Goal: Information Seeking & Learning: Learn about a topic

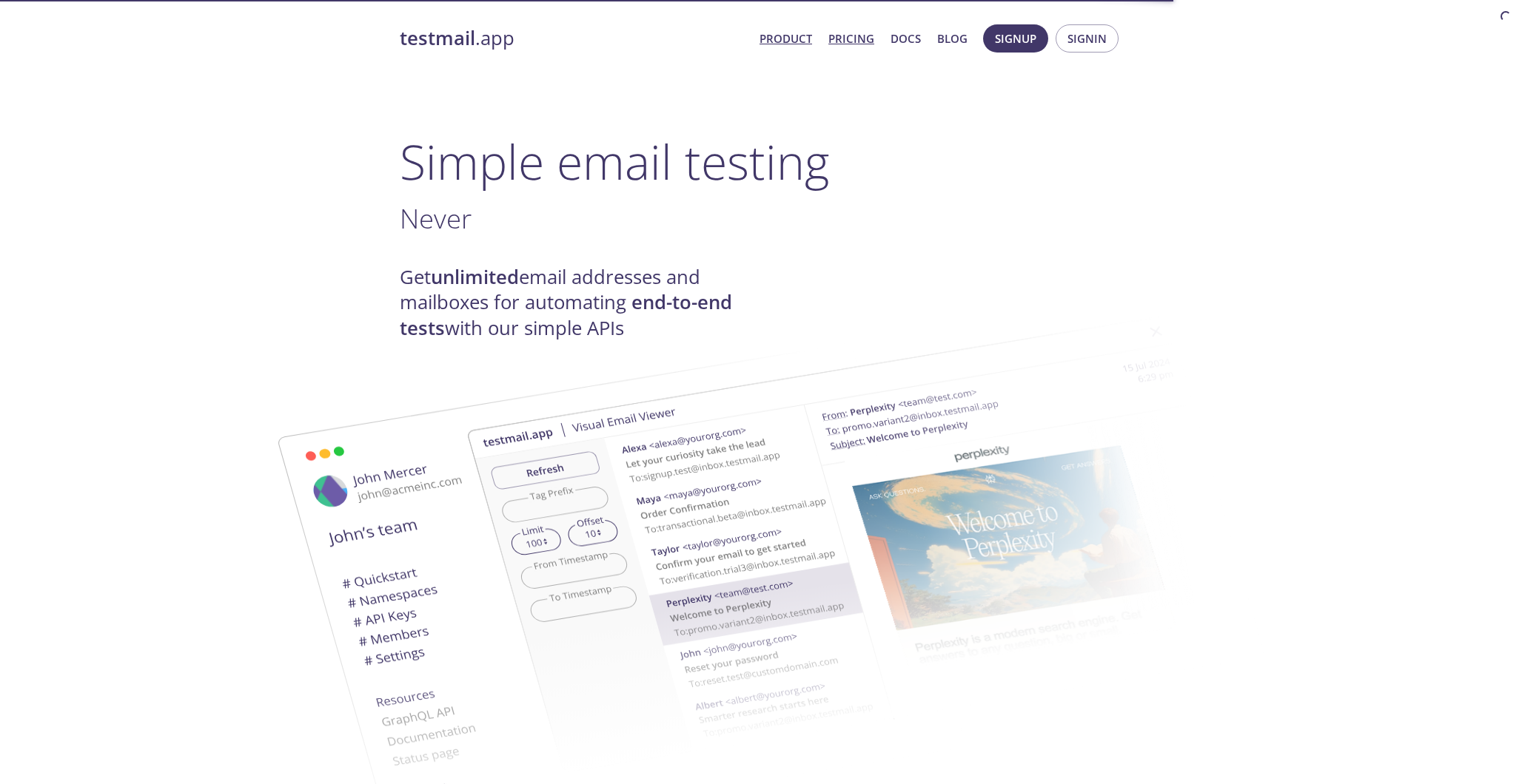
click at [861, 41] on link "Pricing" at bounding box center [851, 38] width 46 height 19
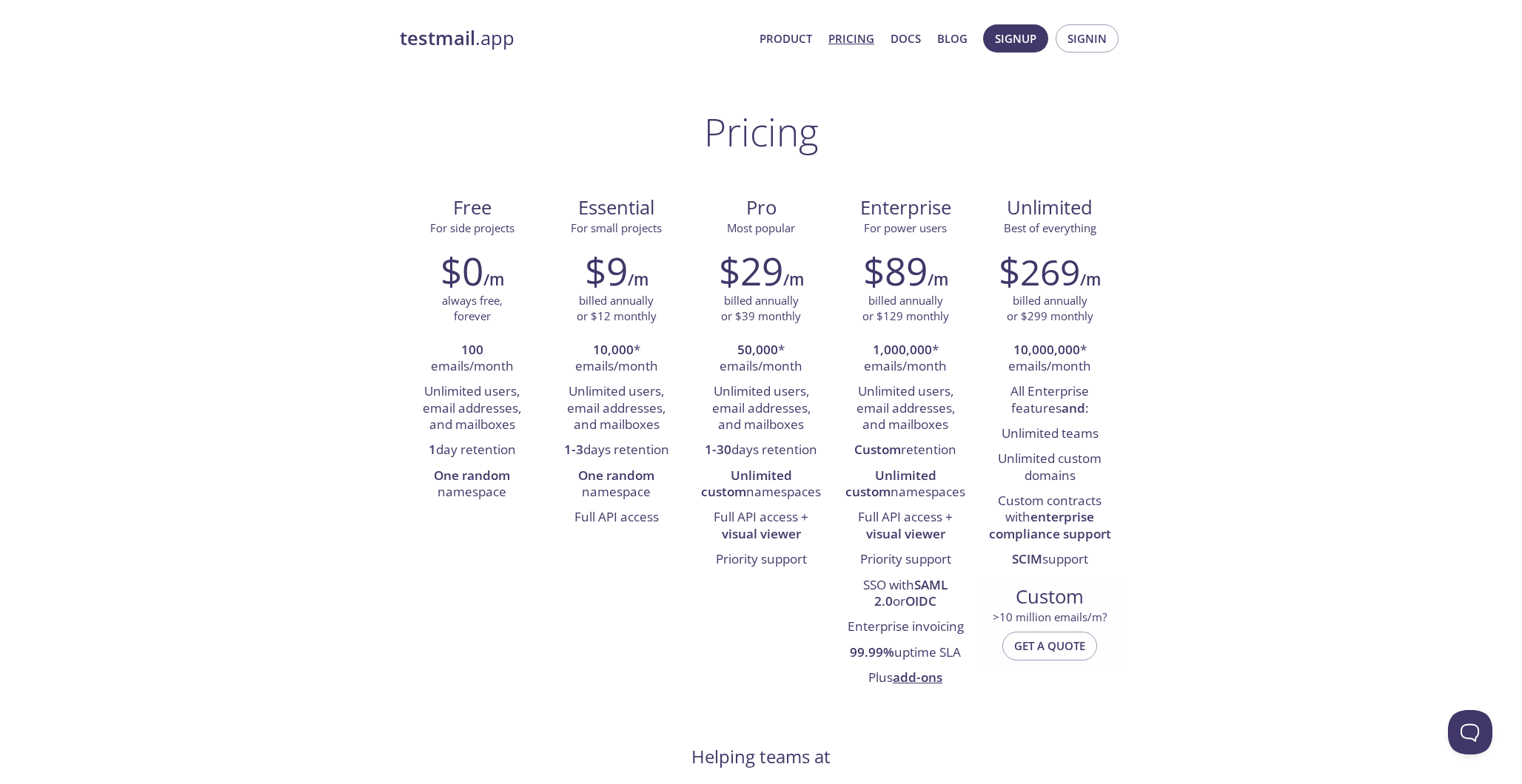
click at [1107, 615] on span "> 10 million emails/m?" at bounding box center [1049, 617] width 114 height 15
click at [1100, 615] on span "> 10 million emails/m?" at bounding box center [1049, 617] width 114 height 15
click at [1075, 647] on span "Get a quote" at bounding box center [1050, 646] width 71 height 19
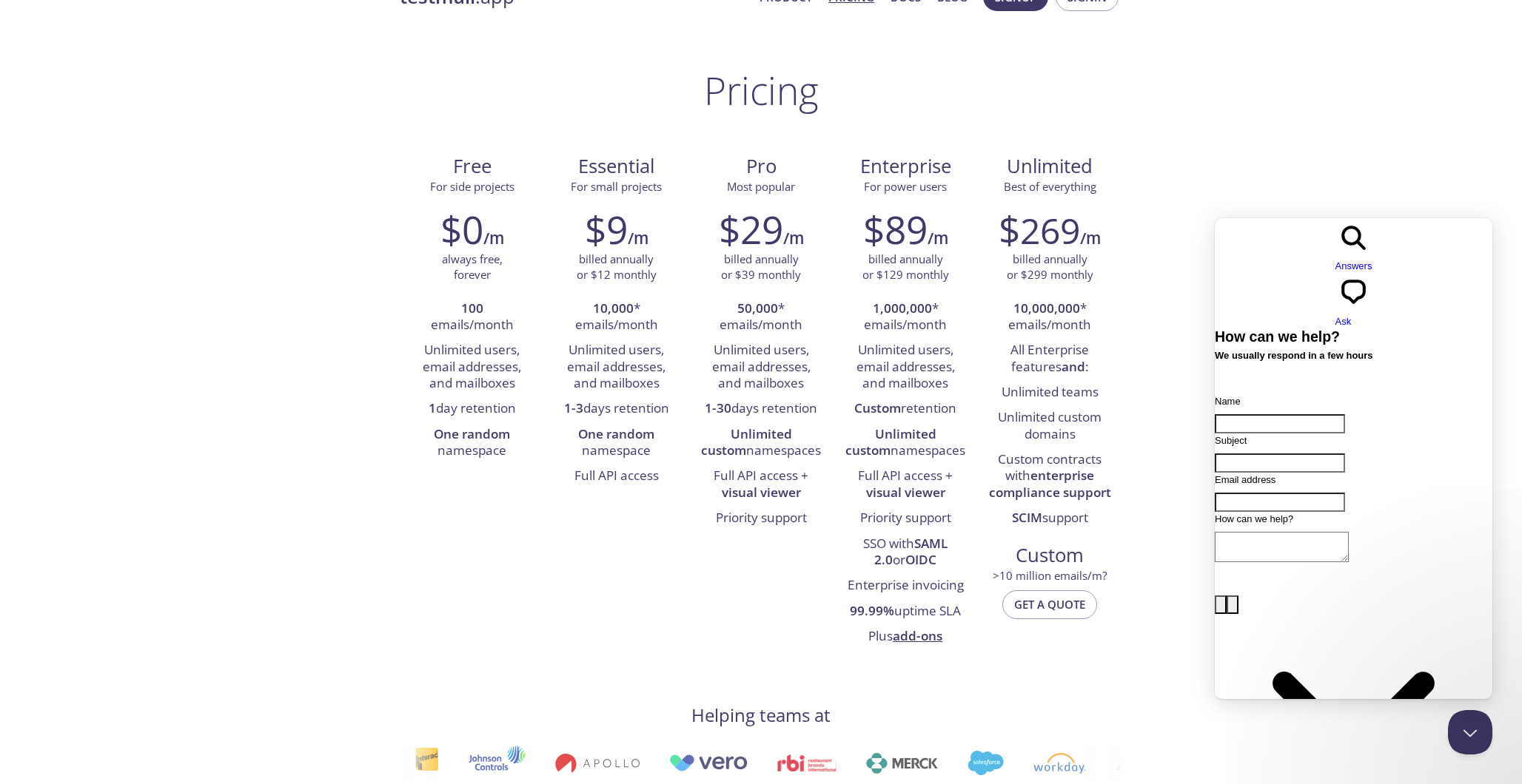
scroll to position [52, 0]
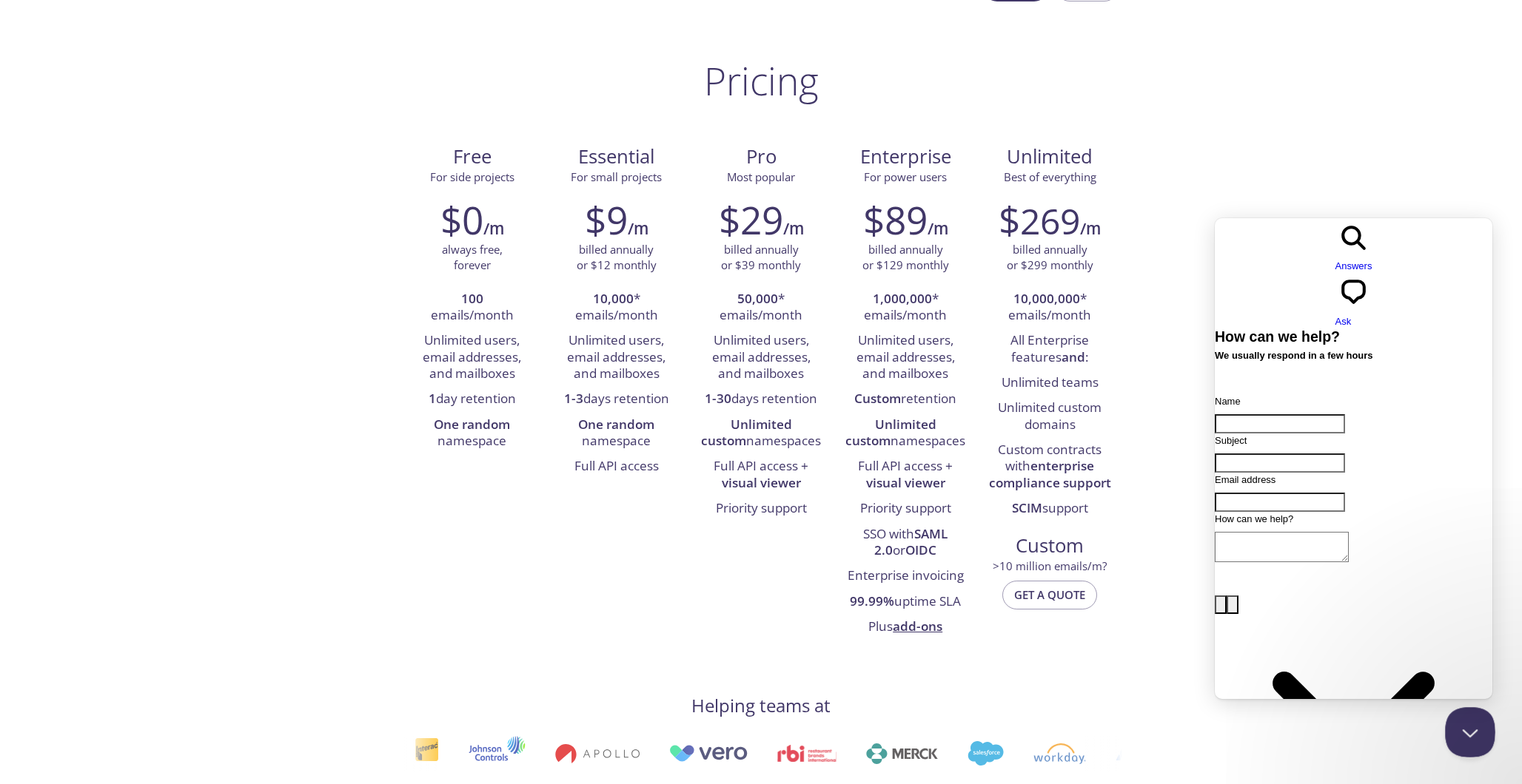
click at [1470, 735] on button "Close Beacon popover" at bounding box center [1467, 730] width 45 height 45
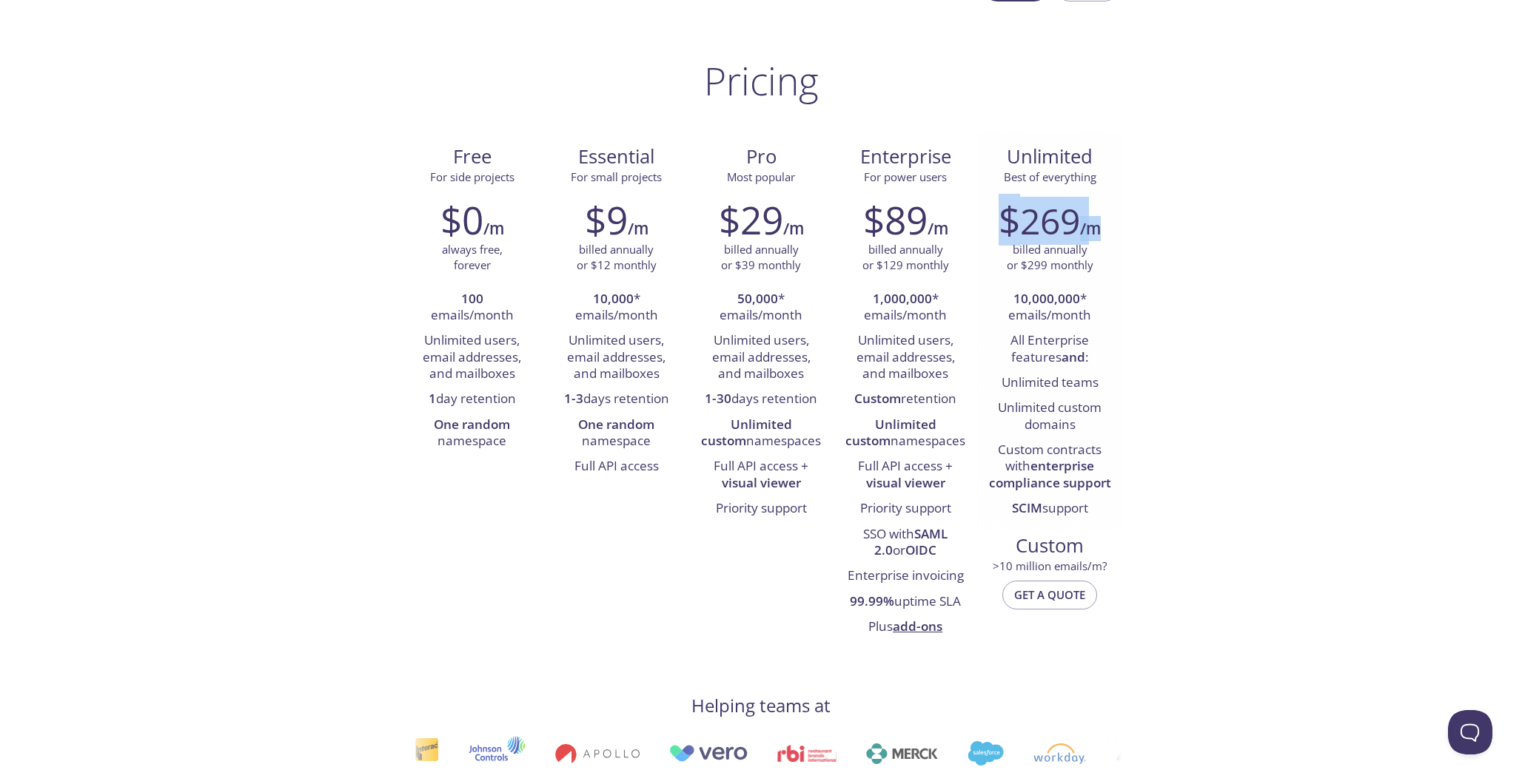
drag, startPoint x: 1007, startPoint y: 217, endPoint x: 1108, endPoint y: 236, distance: 102.8
click at [1108, 236] on div "$ 269 /m" at bounding box center [1050, 219] width 122 height 45
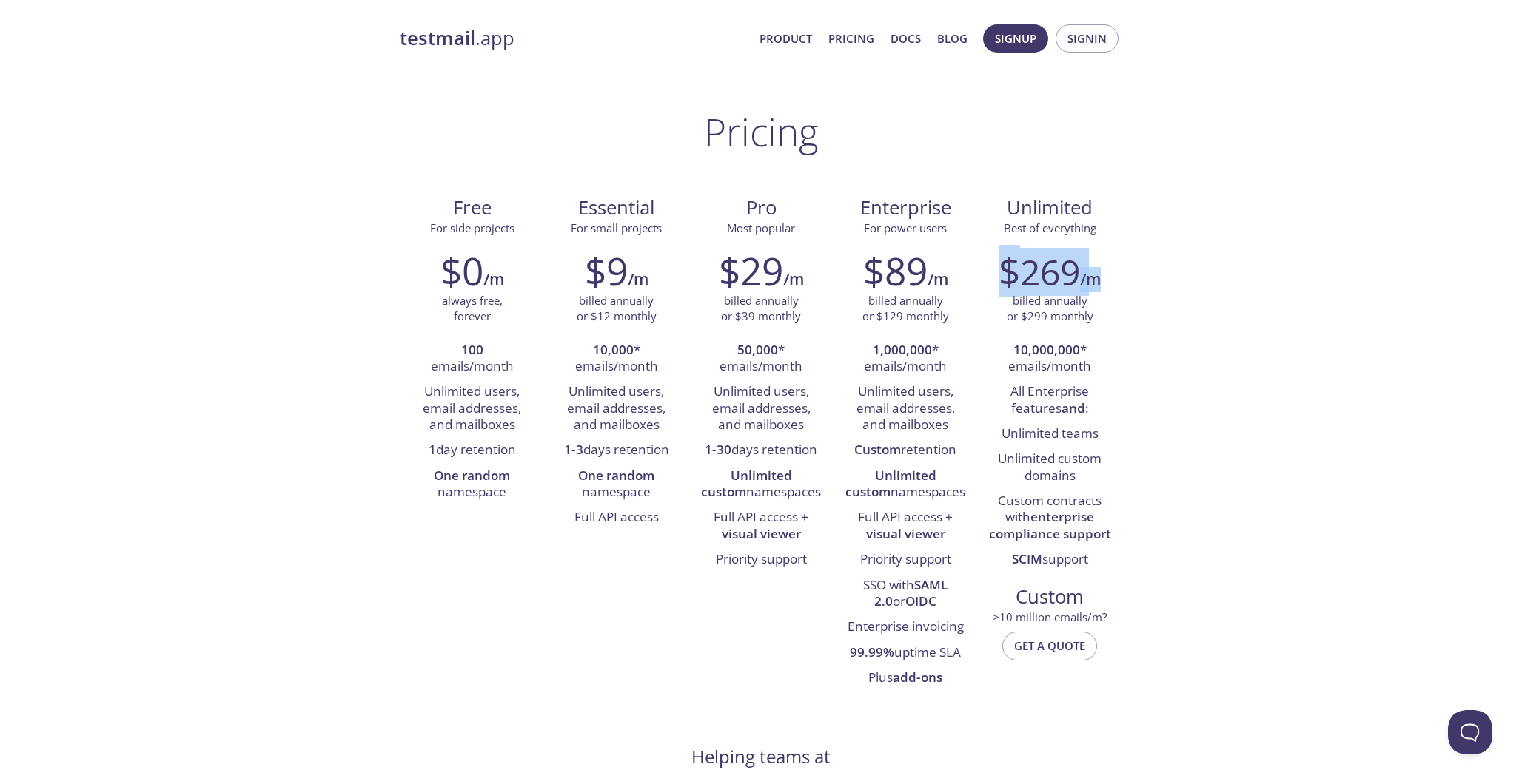
click at [422, 47] on strong "testmail" at bounding box center [437, 37] width 75 height 26
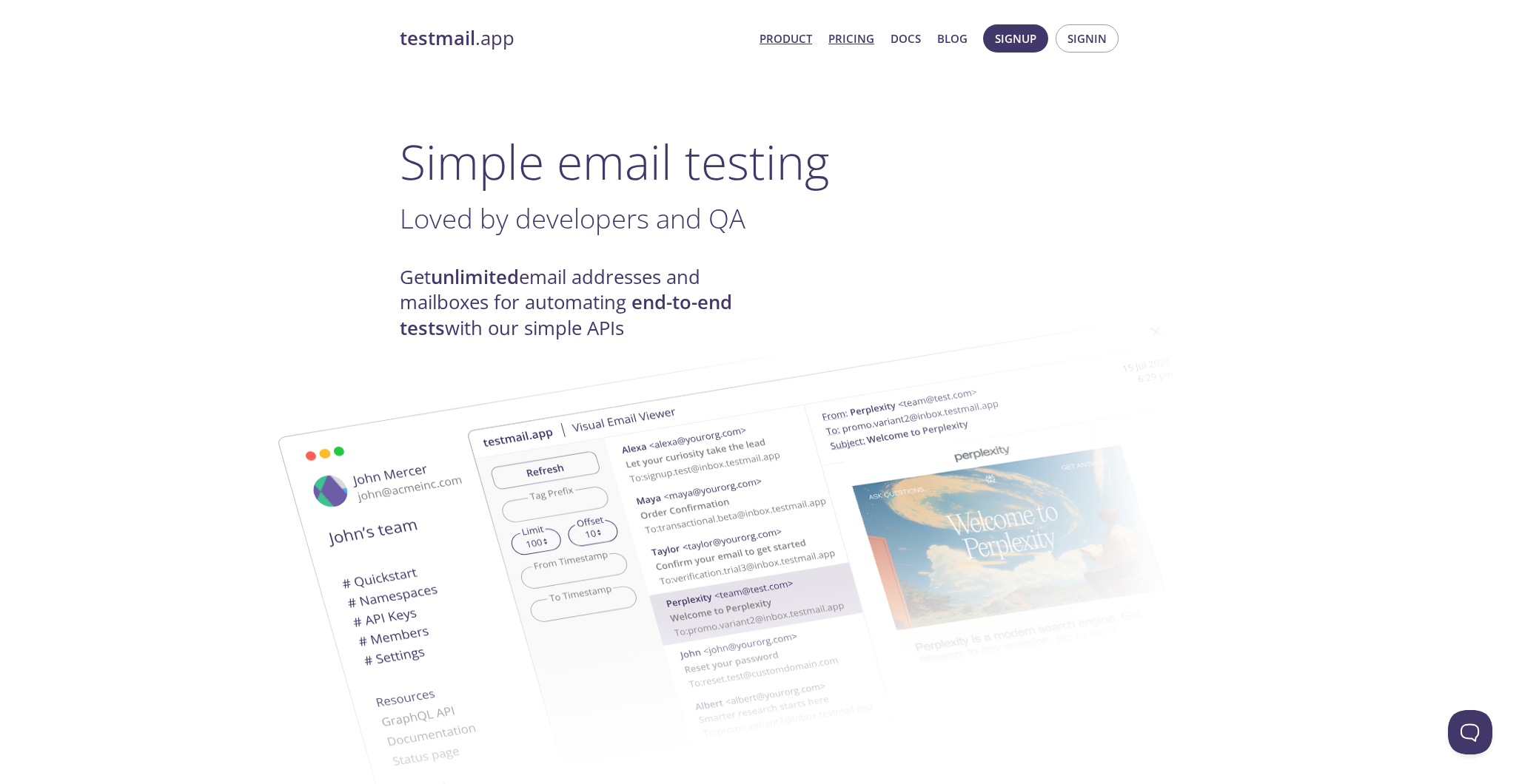
click at [840, 41] on link "Pricing" at bounding box center [851, 38] width 46 height 19
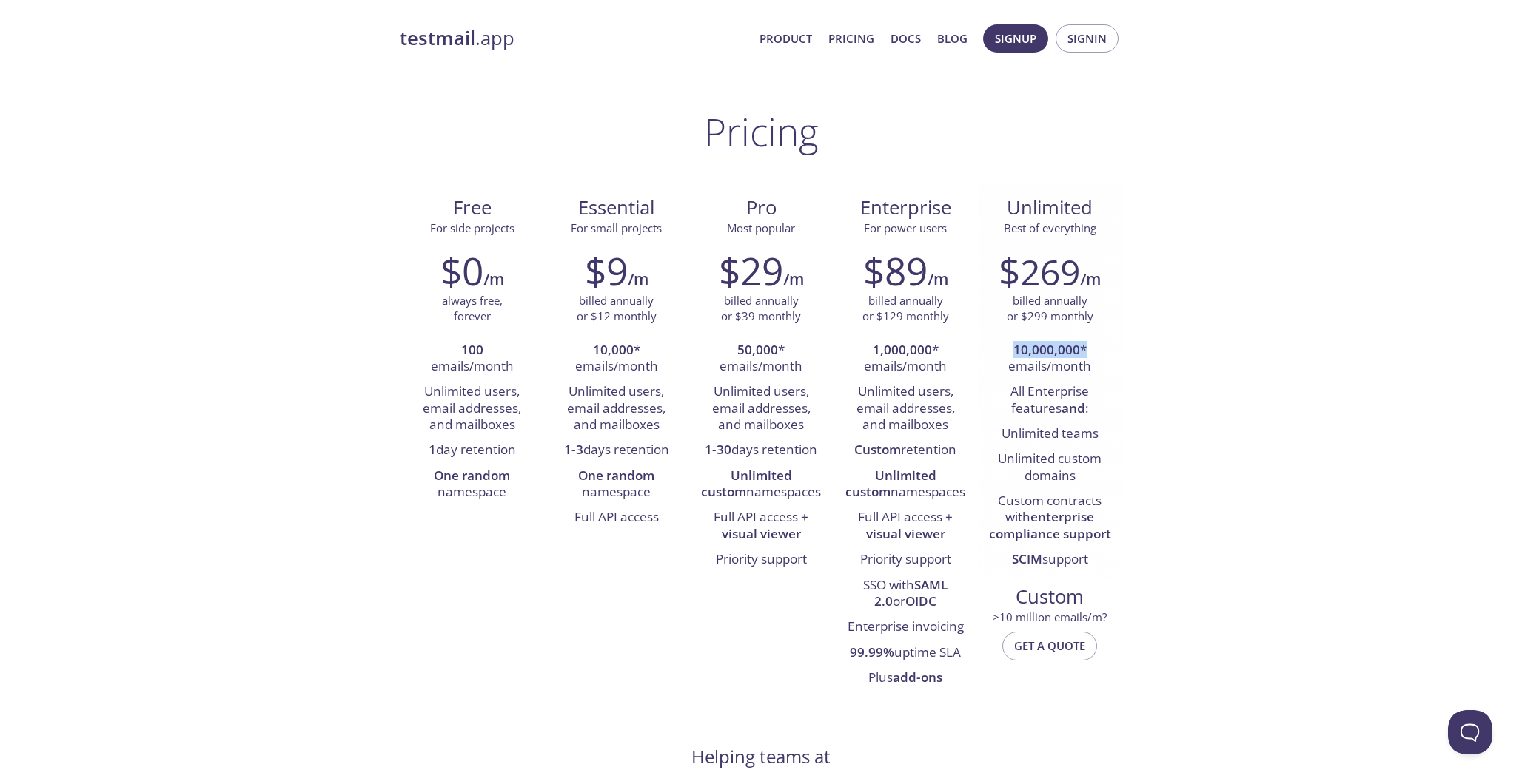
drag, startPoint x: 1015, startPoint y: 348, endPoint x: 1106, endPoint y: 349, distance: 91.0
click at [1107, 350] on li "10,000,000 * emails/month" at bounding box center [1050, 359] width 122 height 42
drag, startPoint x: 1008, startPoint y: 559, endPoint x: 1038, endPoint y: 559, distance: 30.0
click at [1038, 559] on li "SCIM support" at bounding box center [1050, 560] width 122 height 25
copy strong "SCIM"
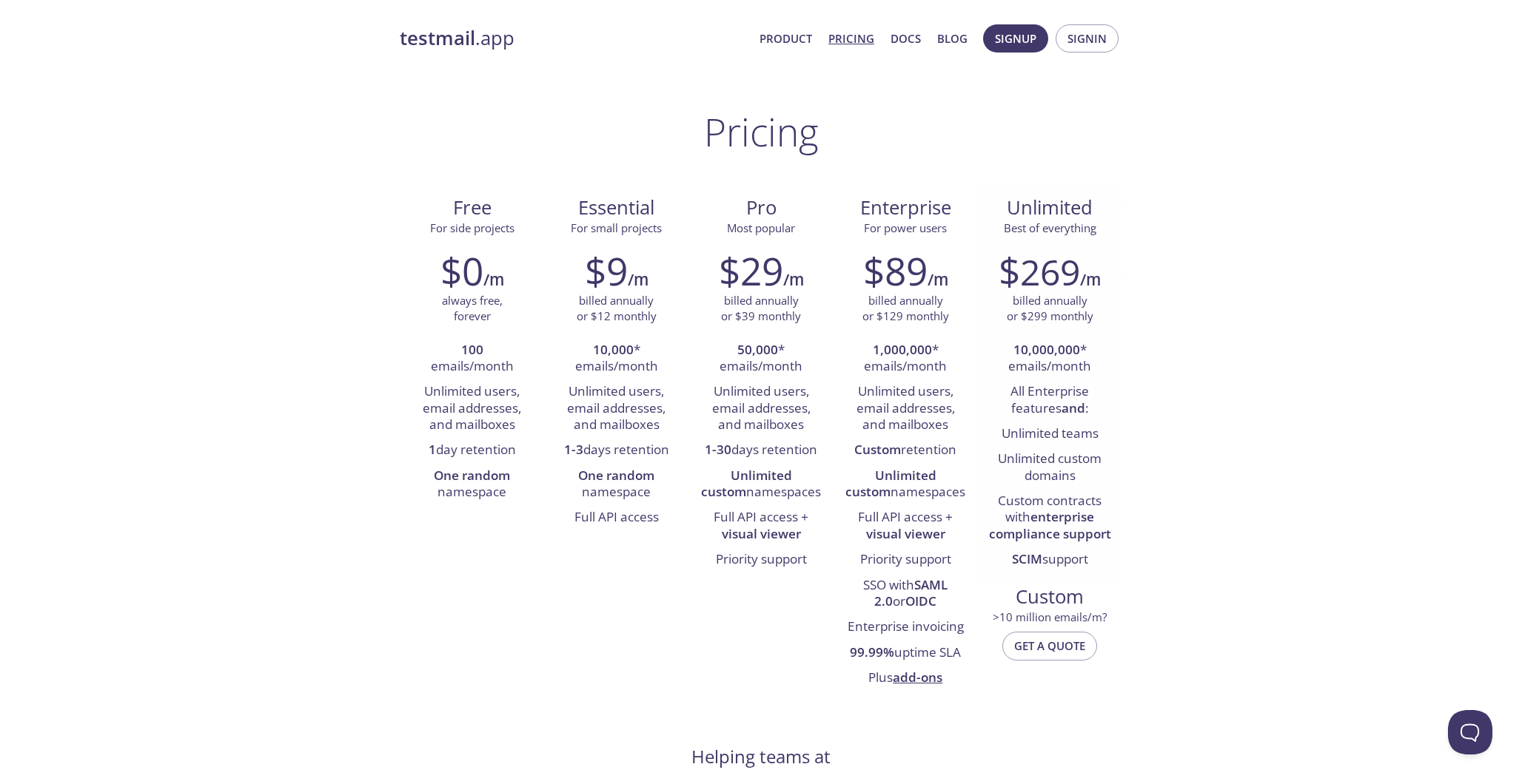
click at [1034, 572] on li "SCIM support" at bounding box center [1050, 560] width 122 height 25
drag, startPoint x: 1006, startPoint y: 563, endPoint x: 1126, endPoint y: 569, distance: 120.1
copy li "SCIM support"
click at [1094, 562] on li "SCIM support" at bounding box center [1050, 560] width 122 height 25
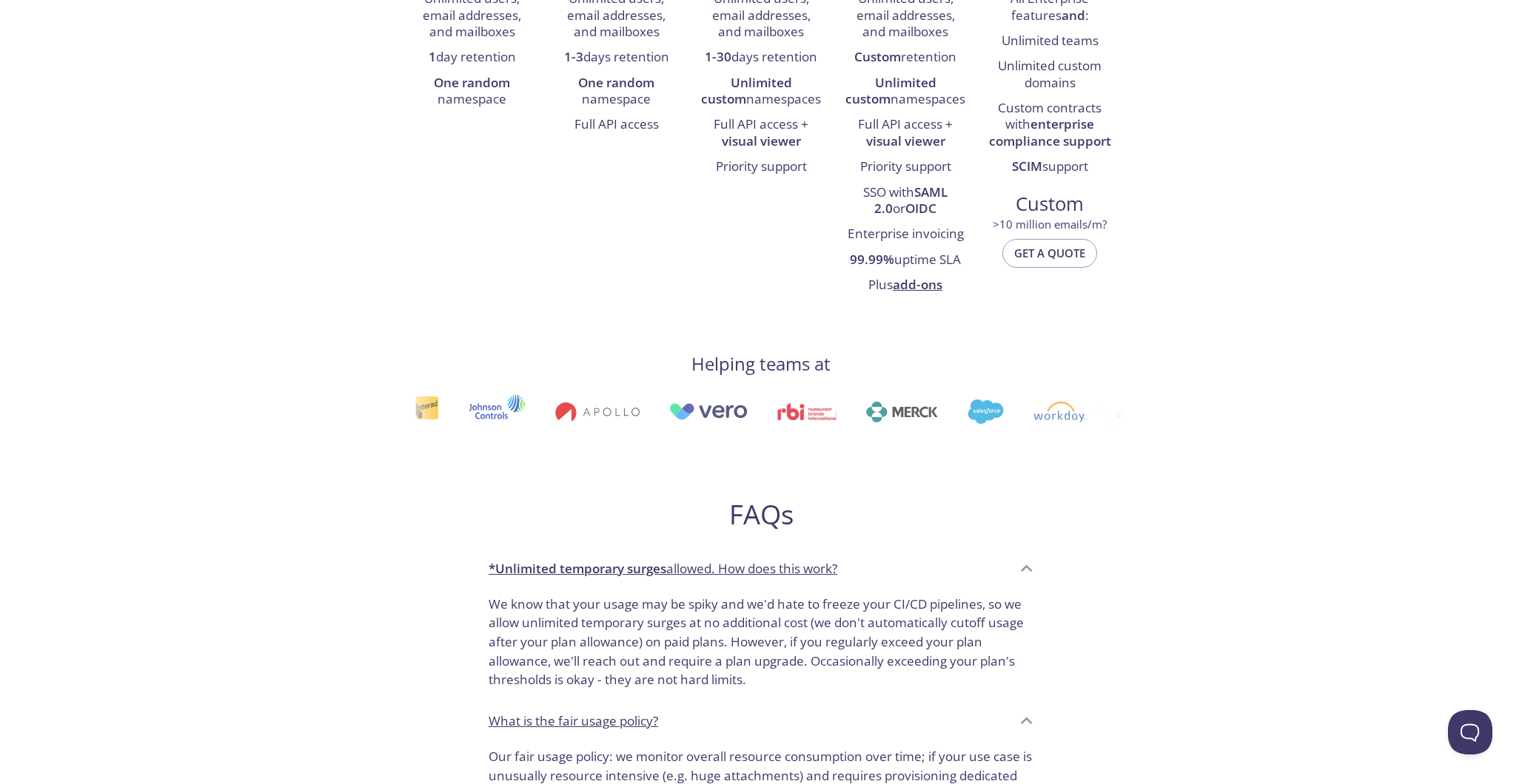
scroll to position [356, 0]
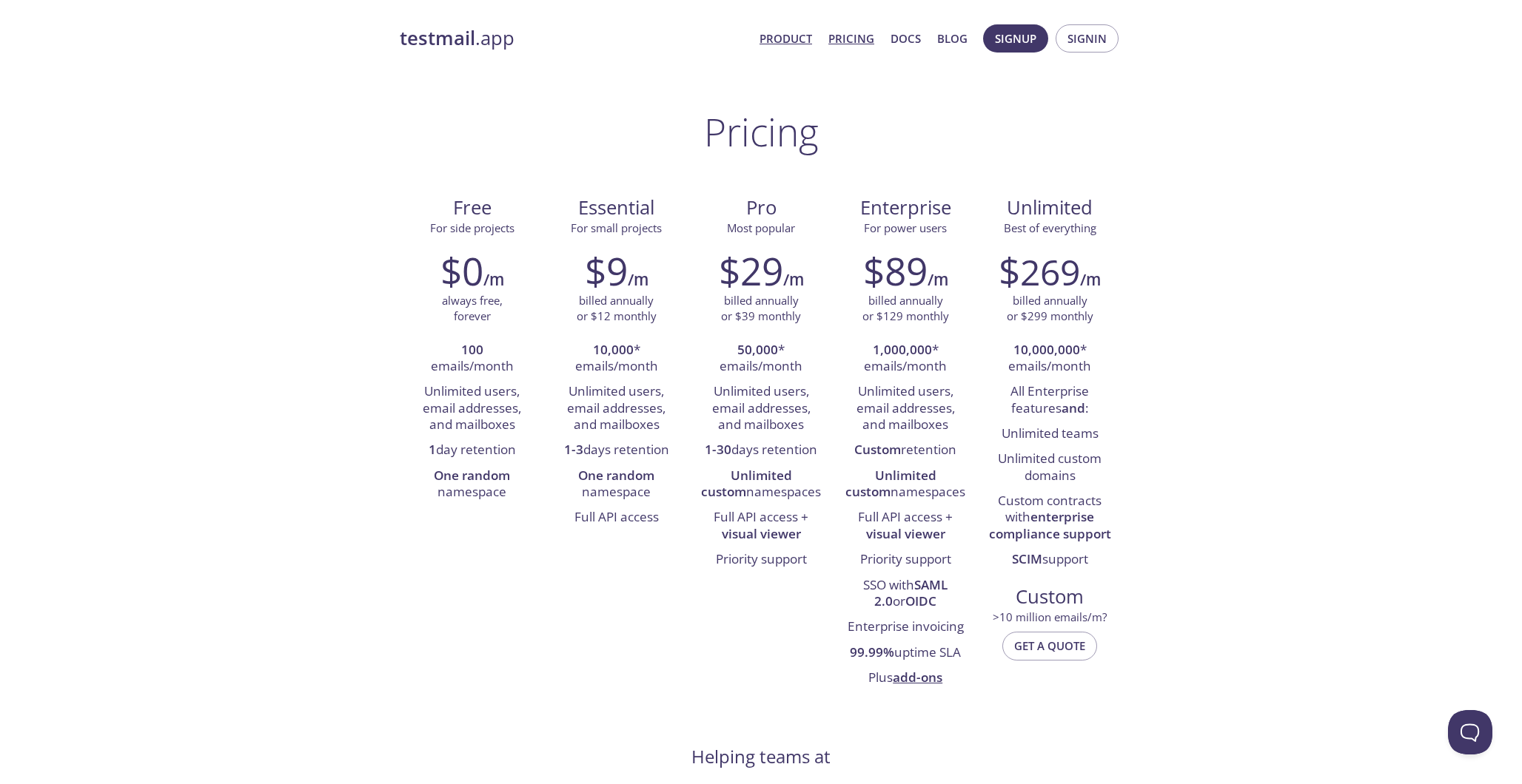
click at [803, 45] on link "Product" at bounding box center [785, 38] width 52 height 19
